Goal: Transaction & Acquisition: Purchase product/service

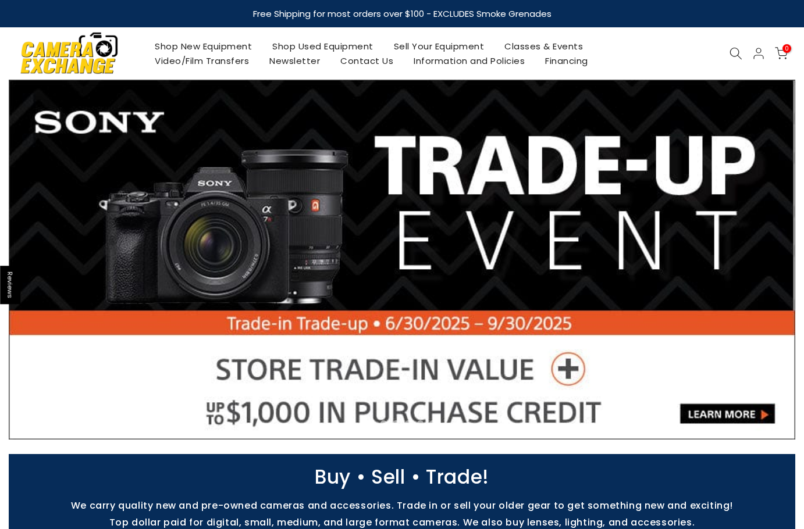
click at [362, 42] on link "Shop Used Equipment" at bounding box center [323, 46] width 122 height 15
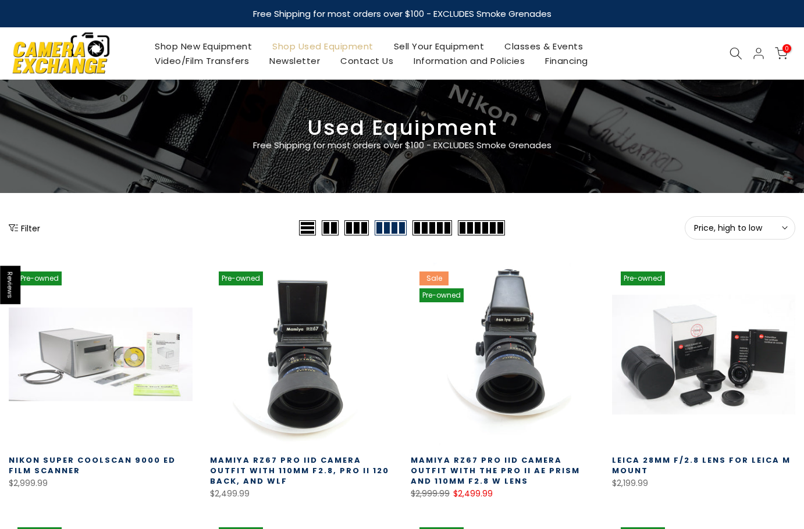
click at [707, 216] on button "Price, high to low Sort" at bounding box center [739, 227] width 110 height 23
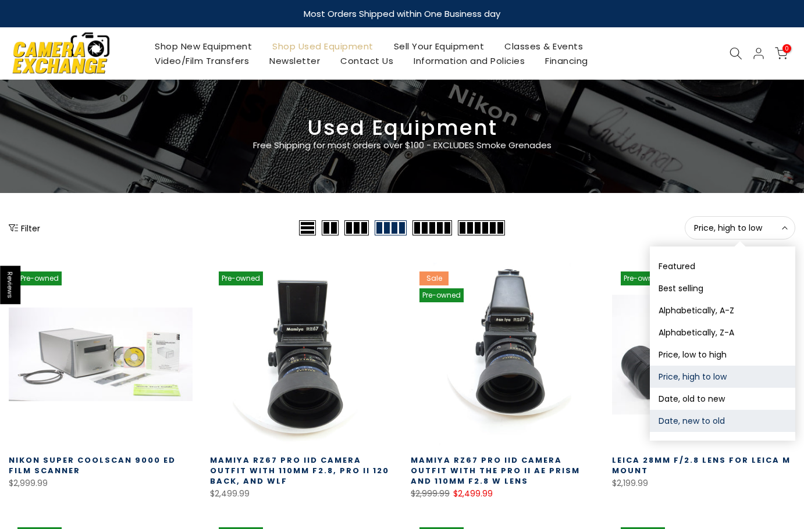
click at [698, 423] on button "Date, new to old" at bounding box center [722, 421] width 145 height 22
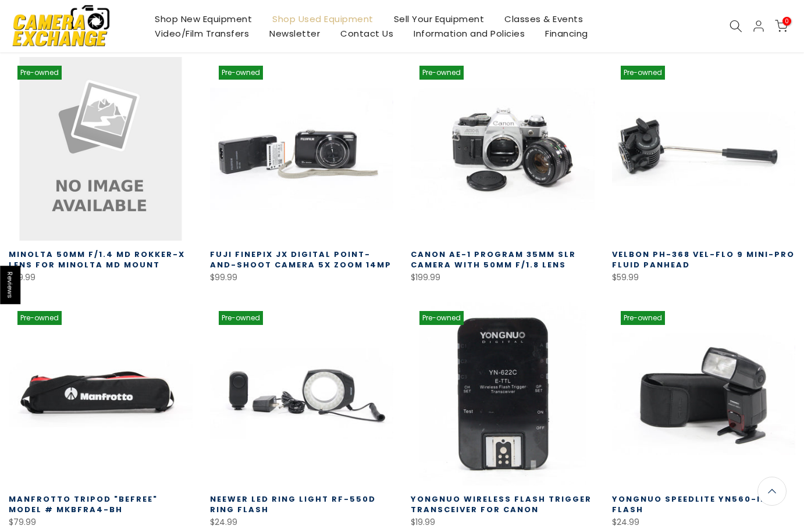
scroll to position [204, 0]
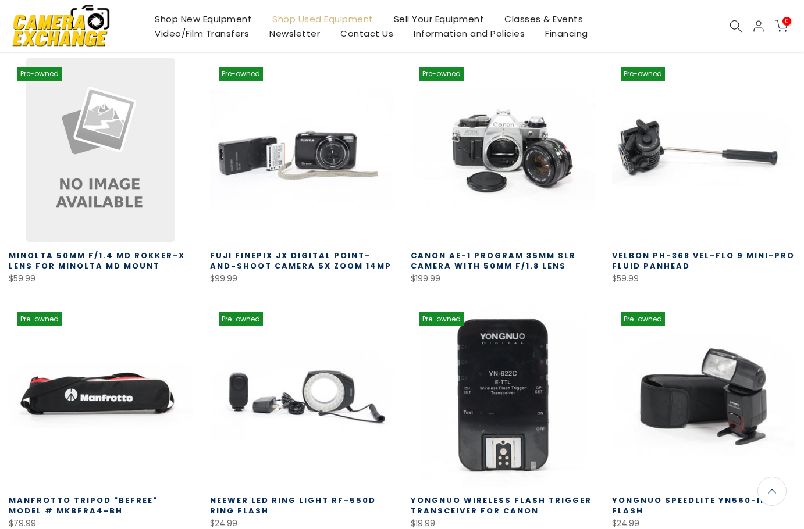
scroll to position [205, 0]
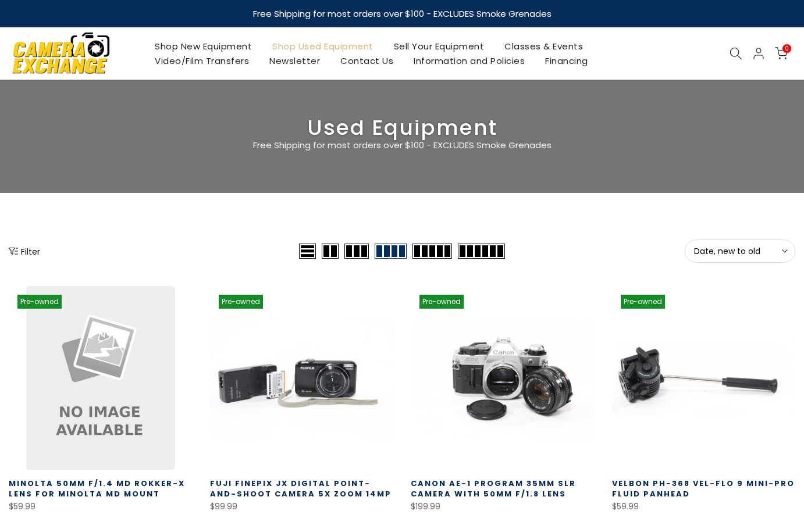
scroll to position [205, 0]
